Goal: Task Accomplishment & Management: Manage account settings

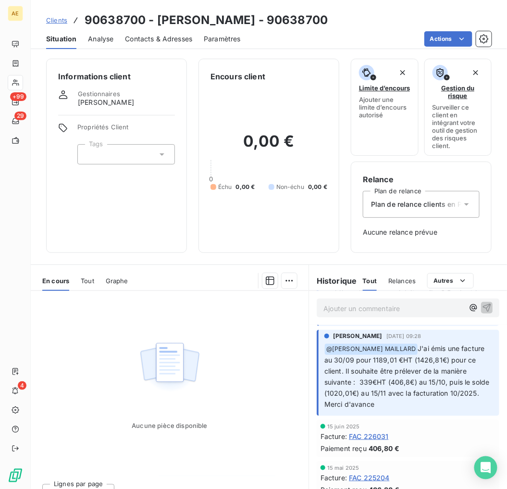
scroll to position [160, 0]
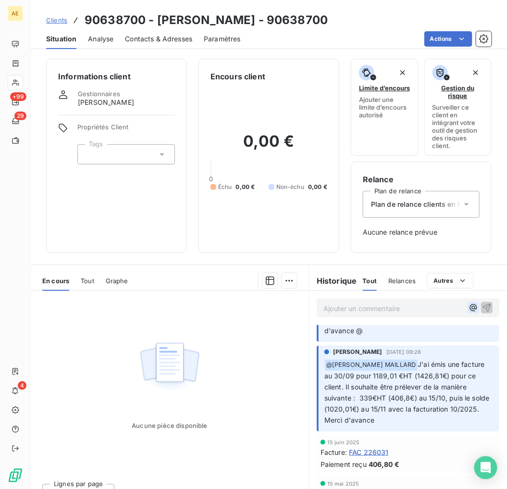
click at [469, 310] on icon "button" at bounding box center [474, 308] width 10 height 10
click at [469, 309] on icon "button" at bounding box center [474, 308] width 10 height 10
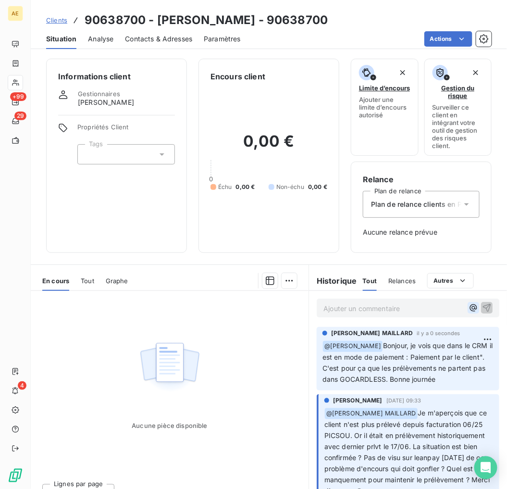
click at [468, 305] on button "button" at bounding box center [474, 308] width 12 height 12
click at [469, 308] on icon "button" at bounding box center [474, 308] width 10 height 10
click at [381, 308] on p "Ajouter un commentaire ﻿" at bounding box center [394, 309] width 140 height 12
click at [469, 309] on icon "button" at bounding box center [474, 308] width 10 height 10
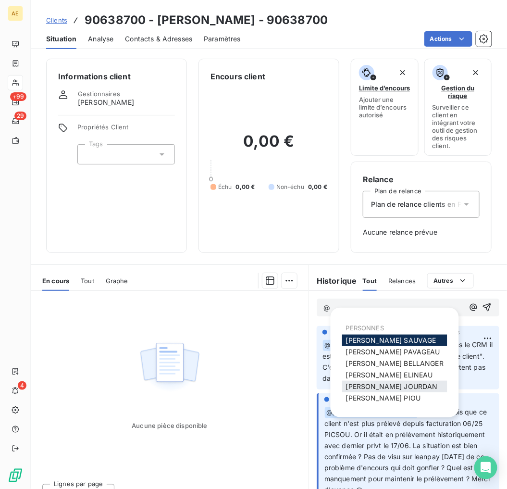
click at [387, 388] on span "[PERSON_NAME]" at bounding box center [392, 386] width 92 height 8
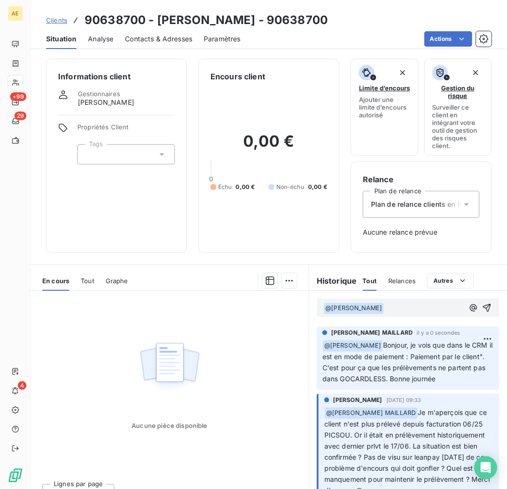
click at [392, 306] on p "﻿ @ [PERSON_NAME] ﻿ ﻿" at bounding box center [394, 309] width 140 height 12
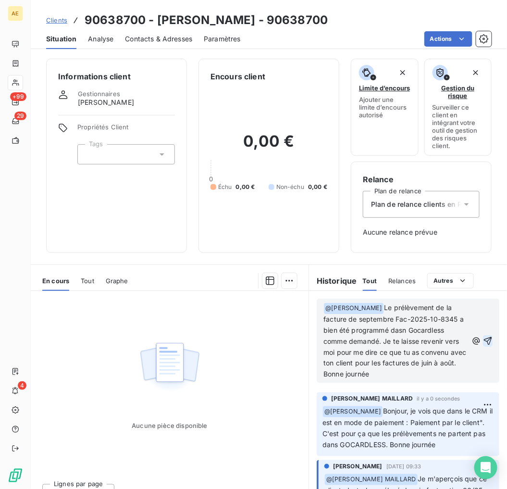
click at [483, 344] on icon "button" at bounding box center [488, 341] width 10 height 10
